Goal: Book appointment/travel/reservation

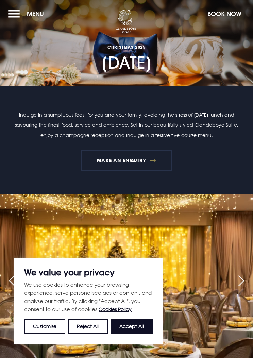
click at [145, 325] on button "Accept All" at bounding box center [131, 326] width 42 height 15
checkbox input "true"
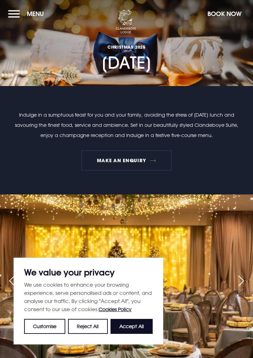
checkbox input "true"
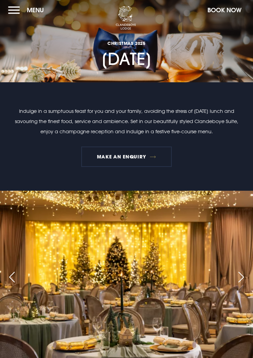
scroll to position [2, 0]
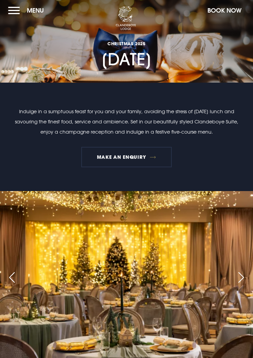
click at [11, 12] on button "Menu" at bounding box center [27, 10] width 39 height 15
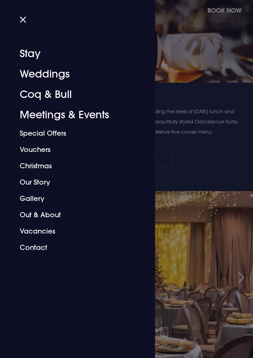
click at [98, 167] on link "Christmas" at bounding box center [73, 166] width 107 height 16
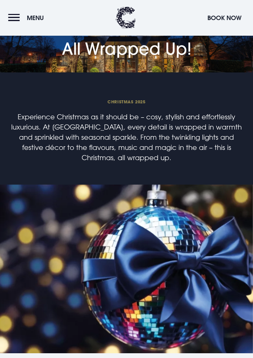
scroll to position [977, 0]
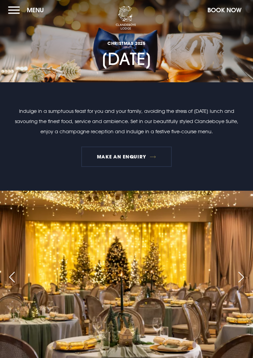
scroll to position [2, 0]
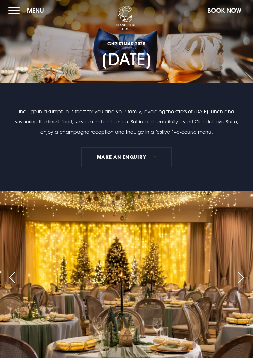
click at [248, 280] on div "Next slide" at bounding box center [240, 277] width 17 height 15
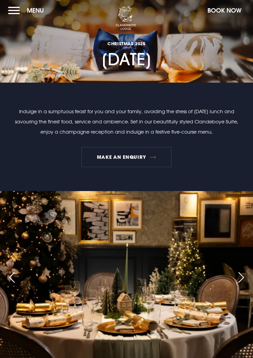
click at [241, 278] on div "Next slide" at bounding box center [240, 277] width 17 height 15
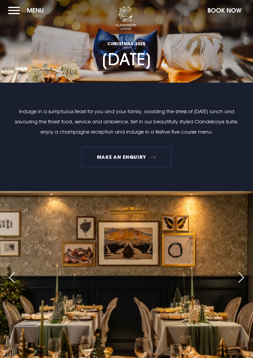
click at [245, 282] on div "Next slide" at bounding box center [240, 277] width 17 height 15
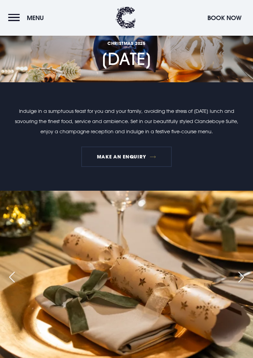
scroll to position [692, 0]
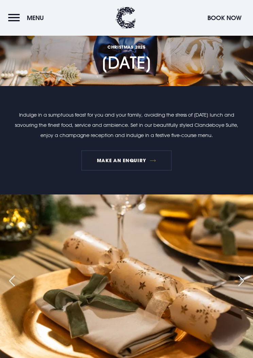
click at [6, 16] on header "Menu Book Now" at bounding box center [126, 18] width 253 height 36
click at [23, 25] on button "Menu" at bounding box center [27, 18] width 39 height 15
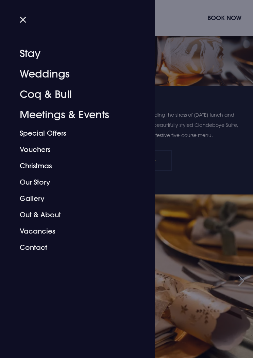
click at [52, 169] on link "Christmas" at bounding box center [73, 166] width 107 height 16
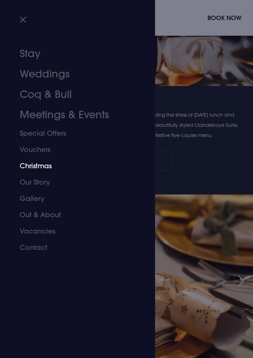
scroll to position [716, 0]
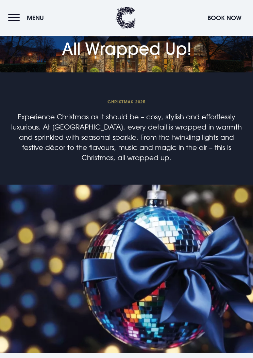
scroll to position [1083, 0]
